Goal: Information Seeking & Learning: Learn about a topic

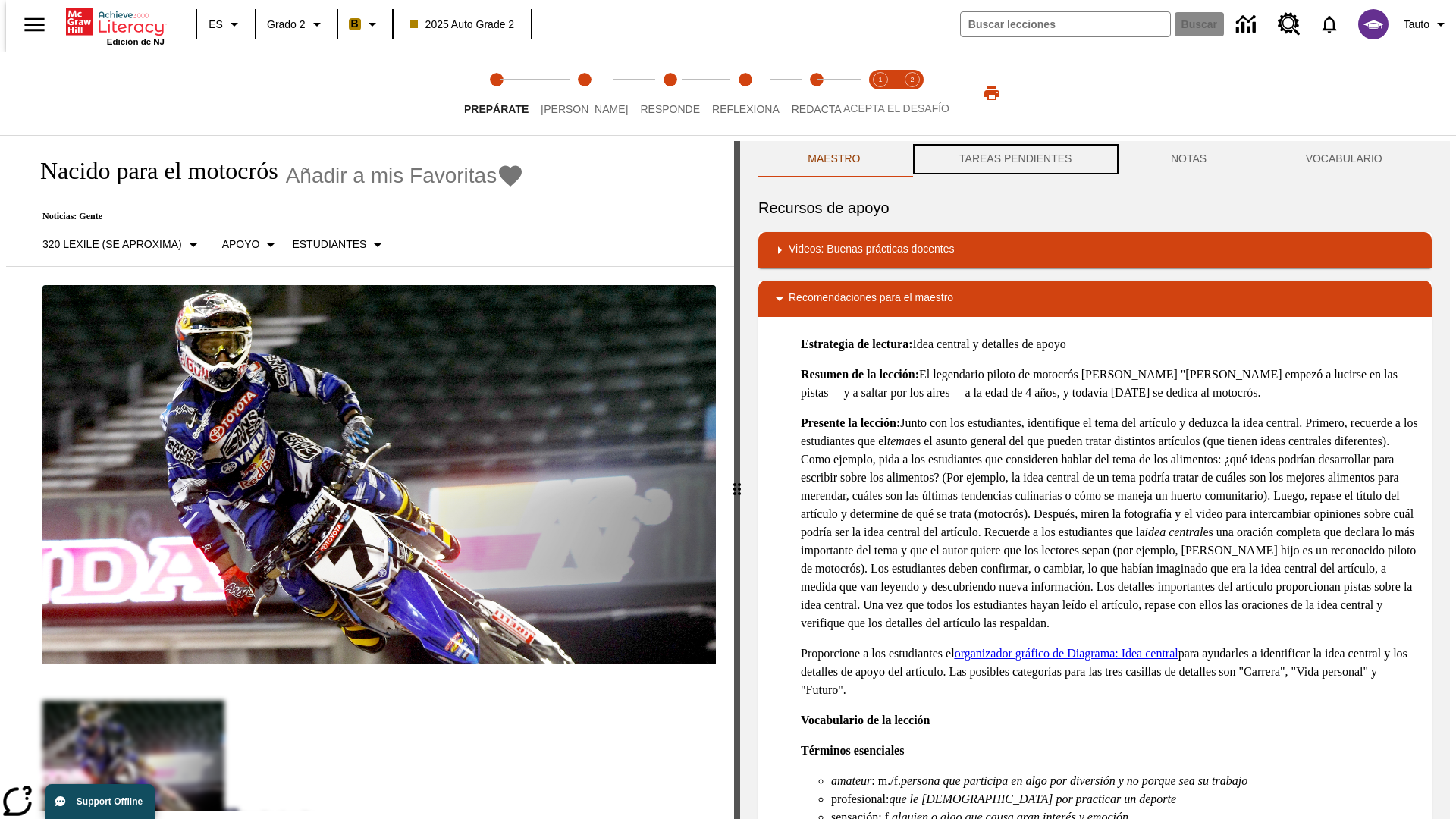
click at [1014, 160] on button "TAREAS PENDIENTES" at bounding box center [1015, 159] width 212 height 36
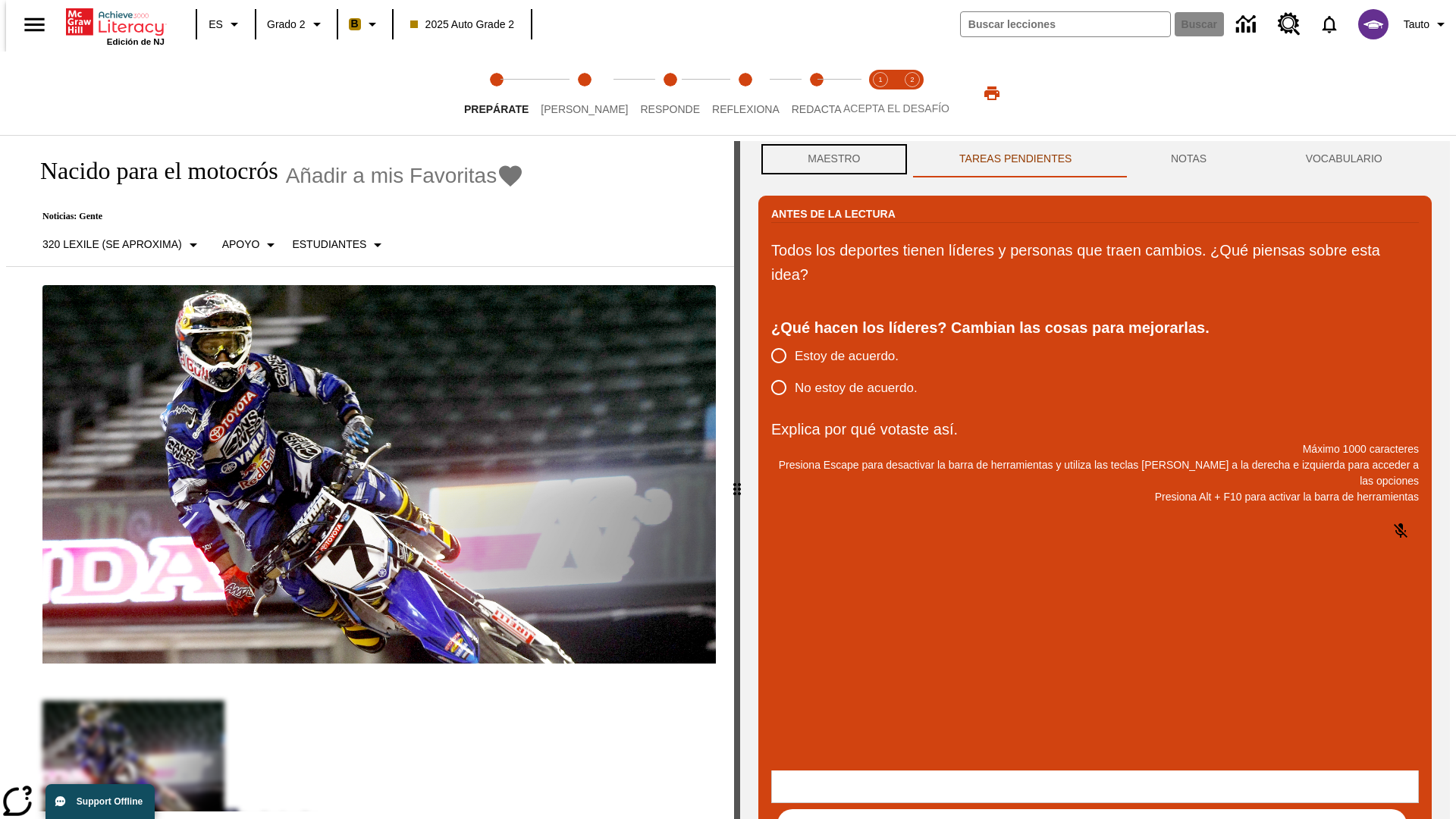
scroll to position [1, 0]
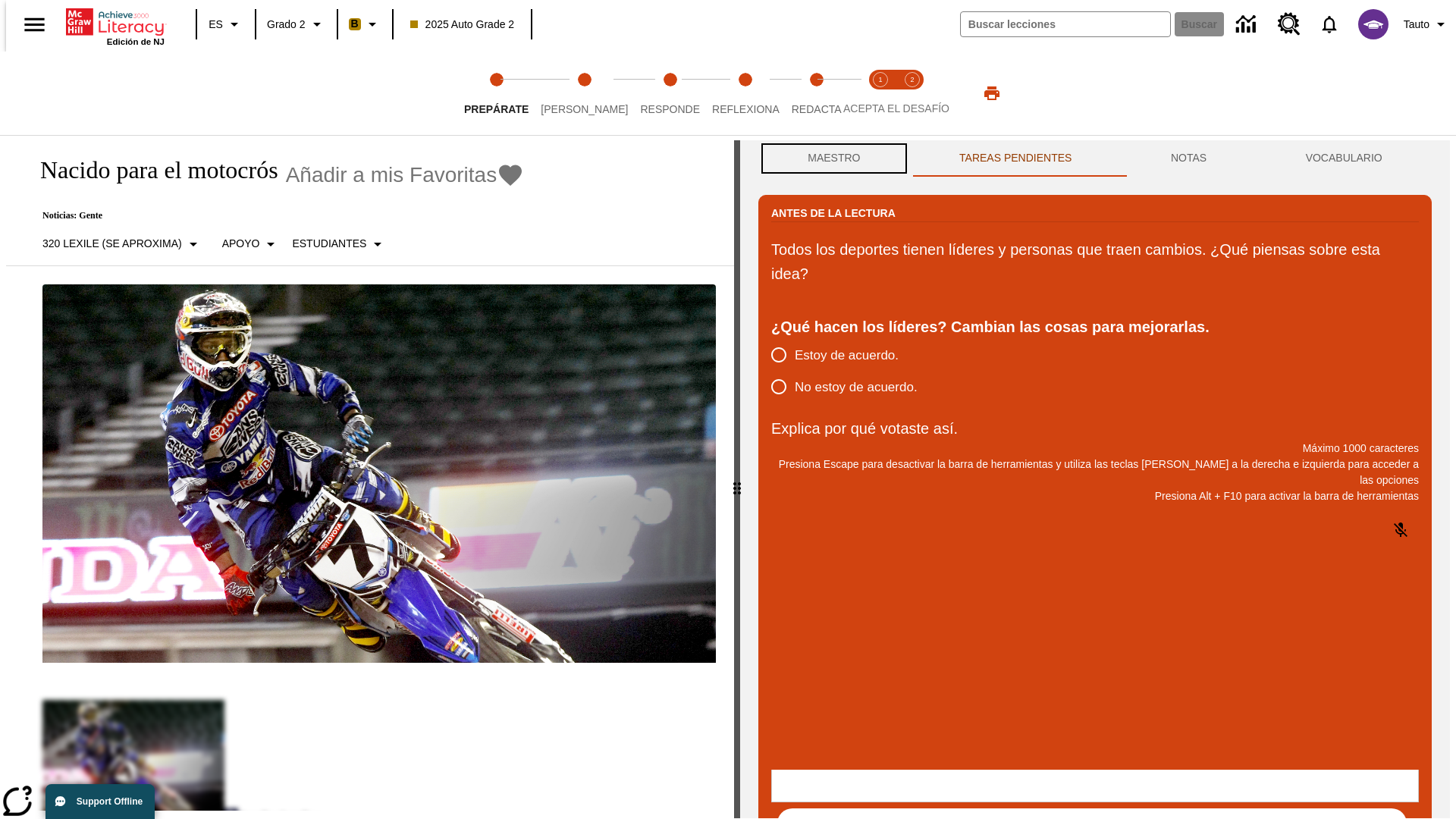
click at [829, 160] on button "Maestro" at bounding box center [833, 159] width 152 height 36
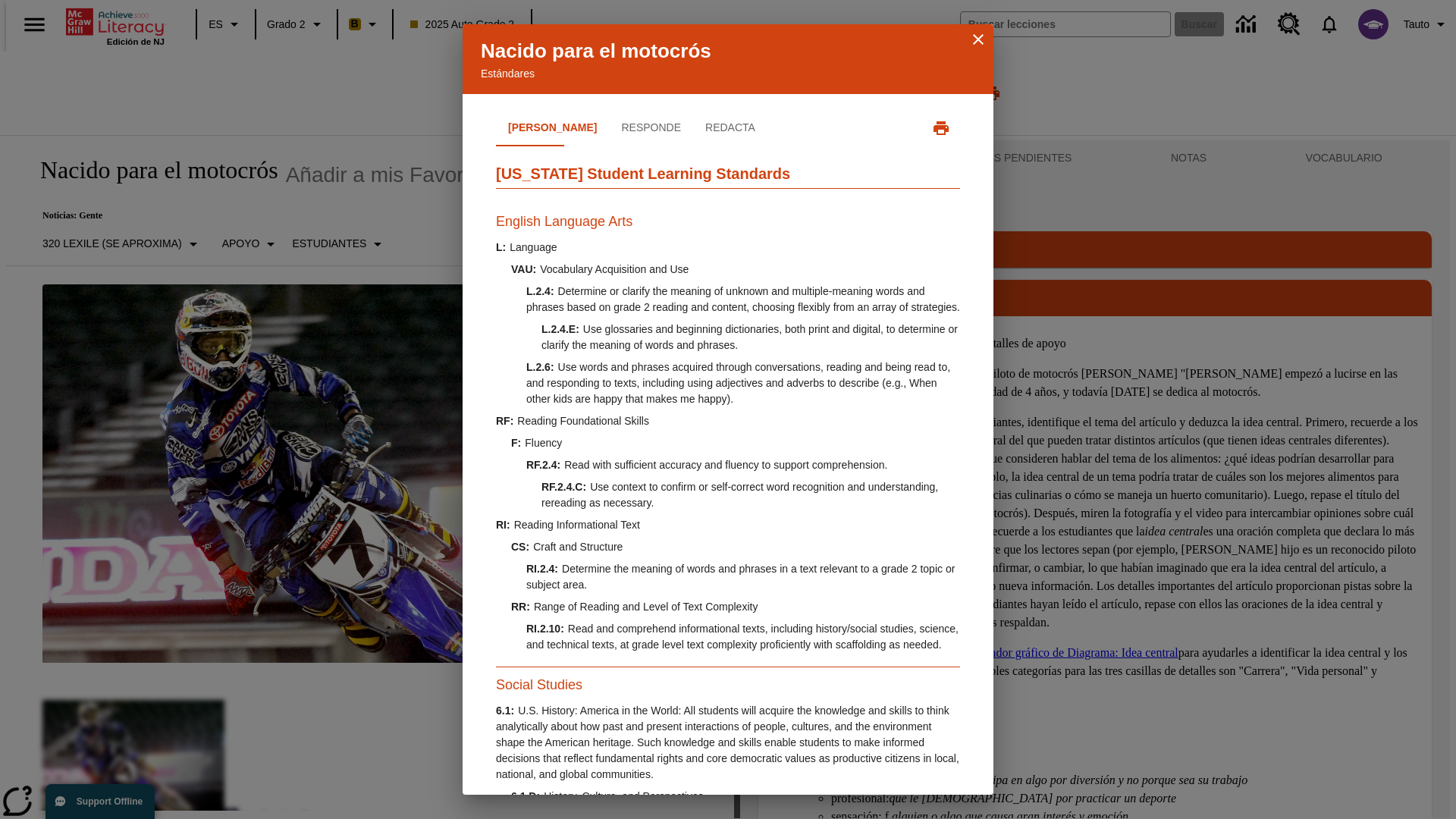
scroll to position [462, 0]
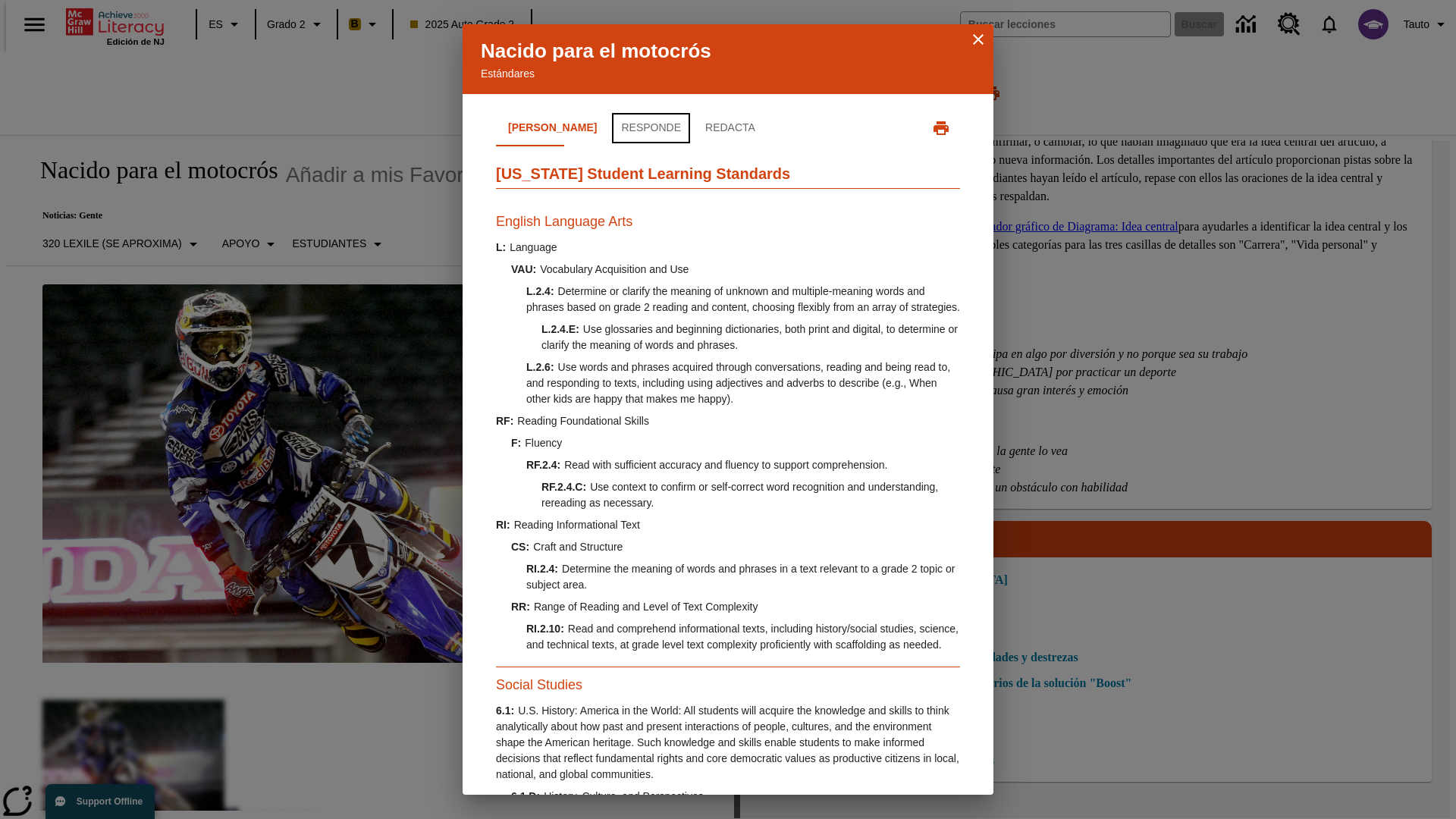
click at [609, 128] on button "Responde" at bounding box center [651, 128] width 84 height 36
